Goal: Task Accomplishment & Management: Manage account settings

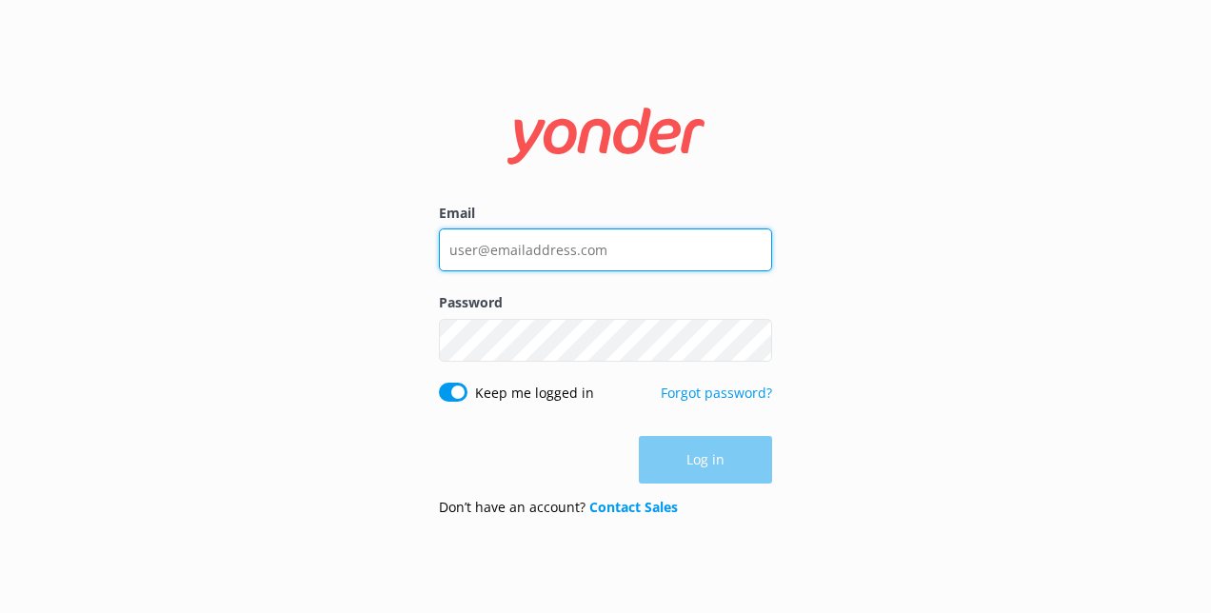
type input "[EMAIL_ADDRESS][DOMAIN_NAME]"
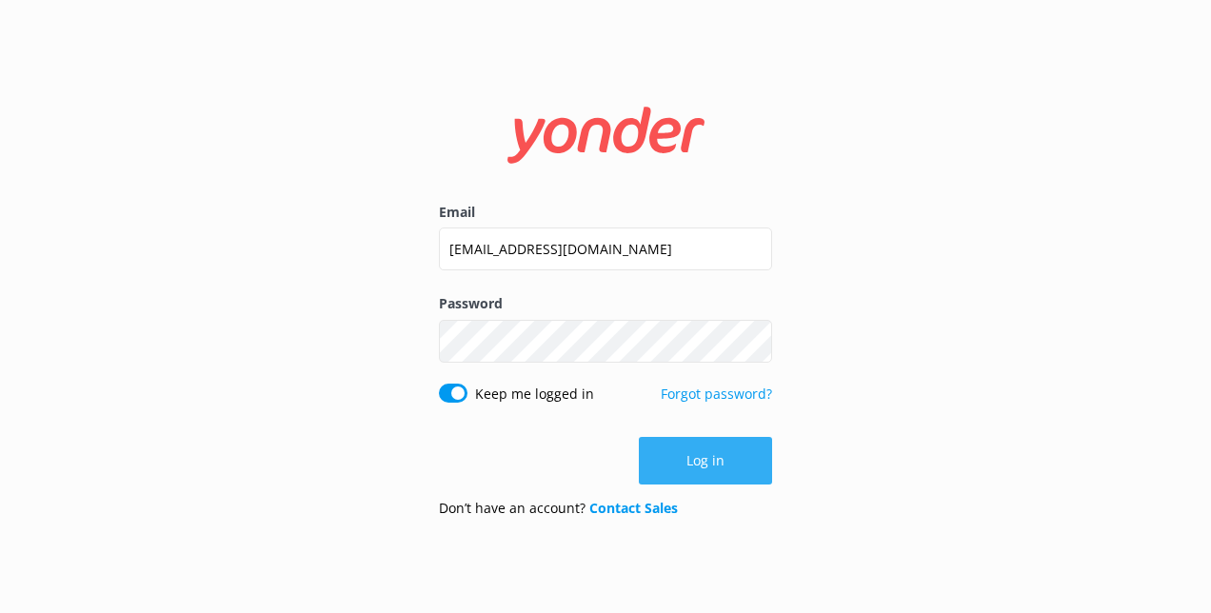
click at [701, 470] on div "Log in" at bounding box center [605, 461] width 333 height 48
click at [725, 469] on button "Log in" at bounding box center [705, 461] width 133 height 48
